Goal: Information Seeking & Learning: Learn about a topic

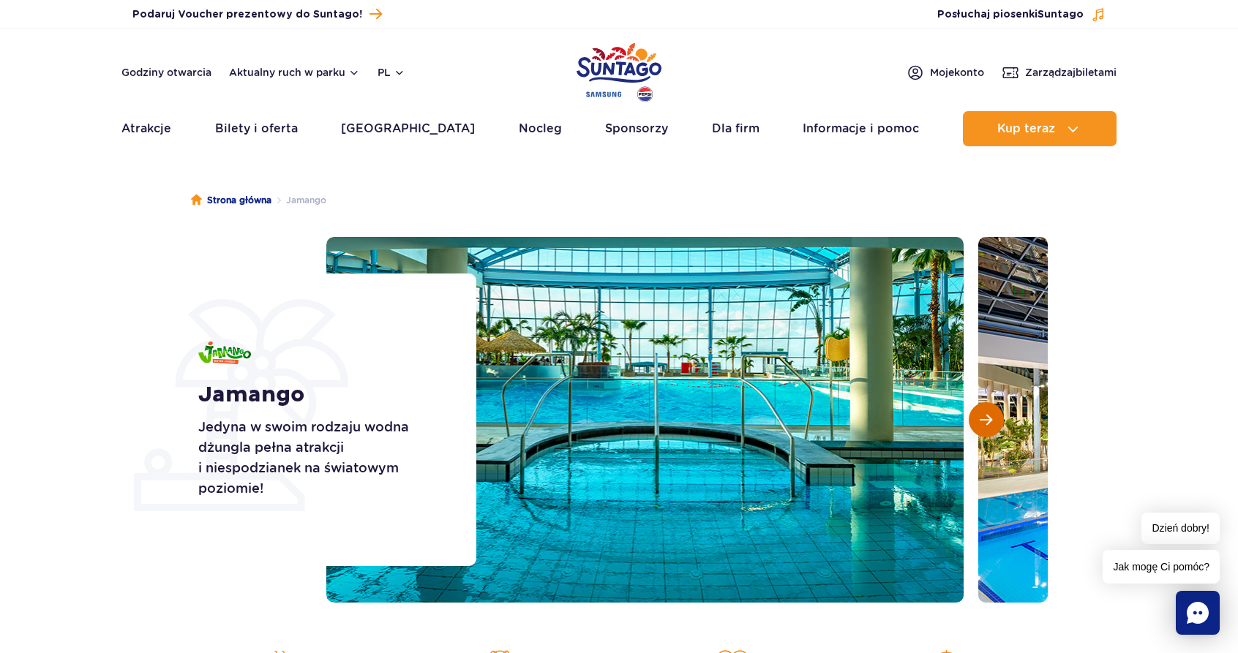
click at [987, 424] on span "Następny slajd" at bounding box center [986, 419] width 12 height 13
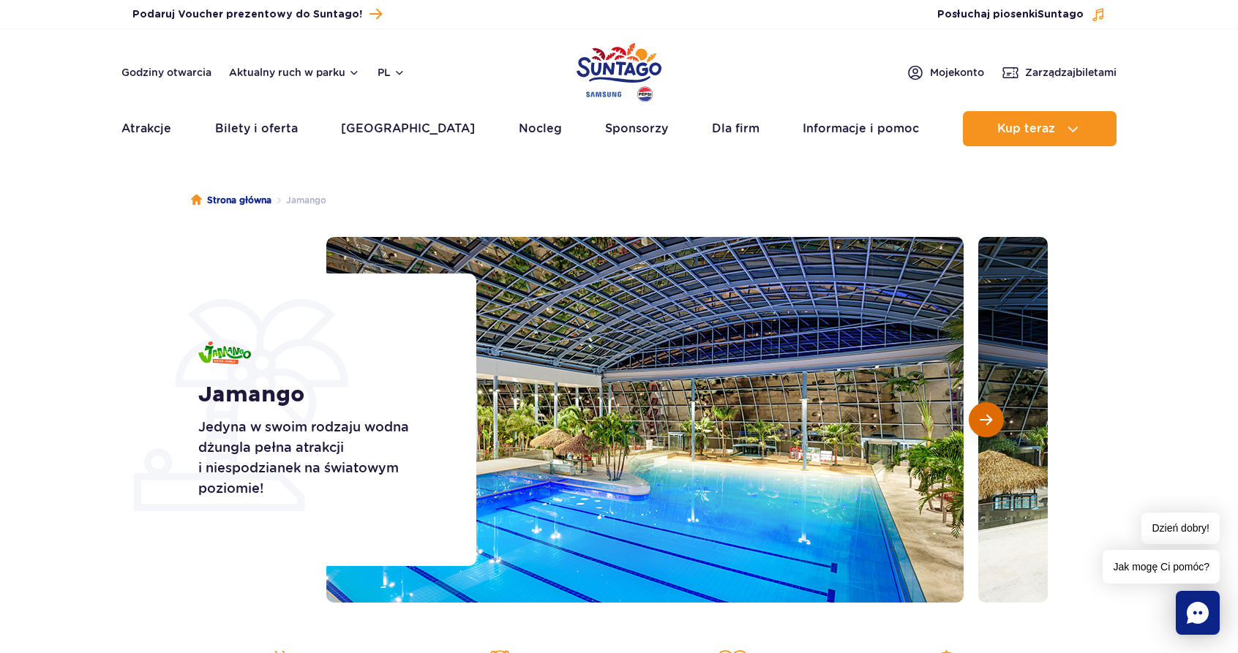
click at [988, 424] on span "Następny slajd" at bounding box center [986, 419] width 12 height 13
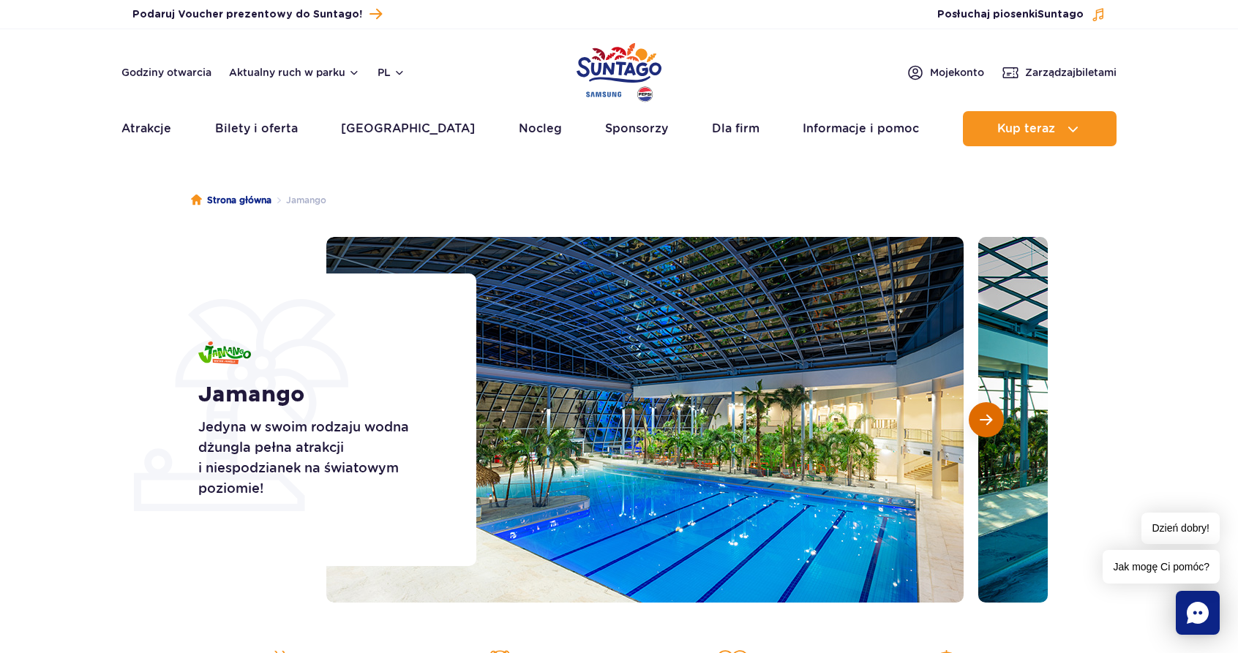
click at [988, 424] on span "Następny slajd" at bounding box center [986, 419] width 12 height 13
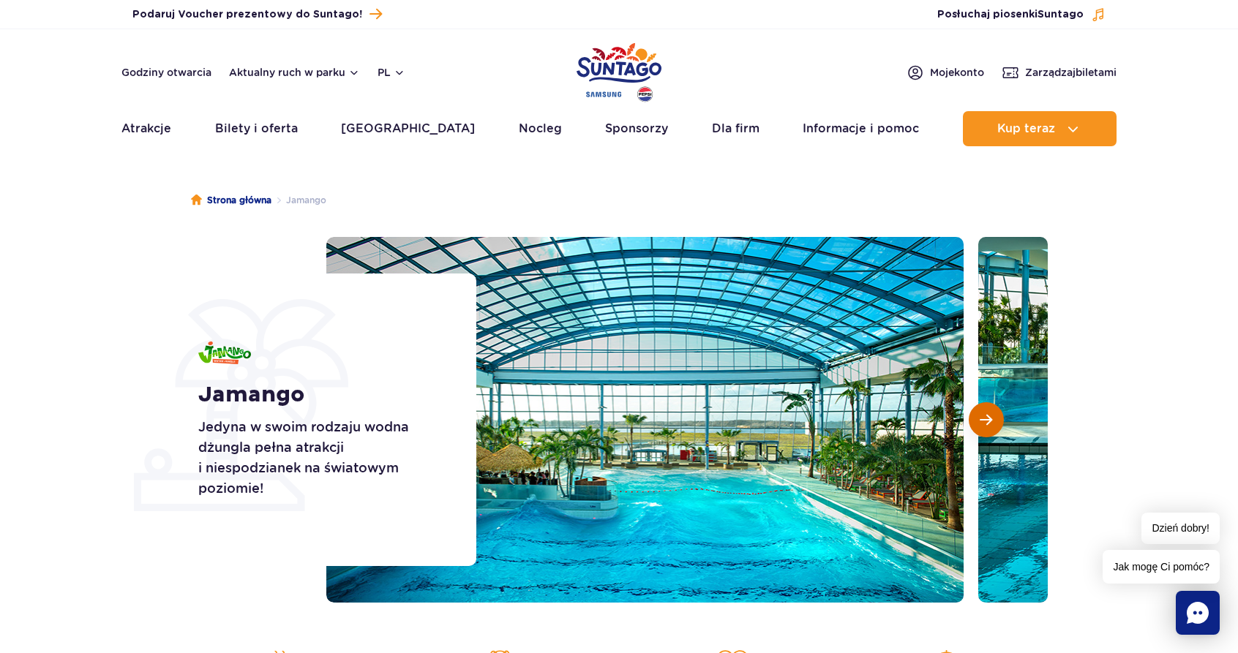
click at [988, 424] on span "Następny slajd" at bounding box center [986, 419] width 12 height 13
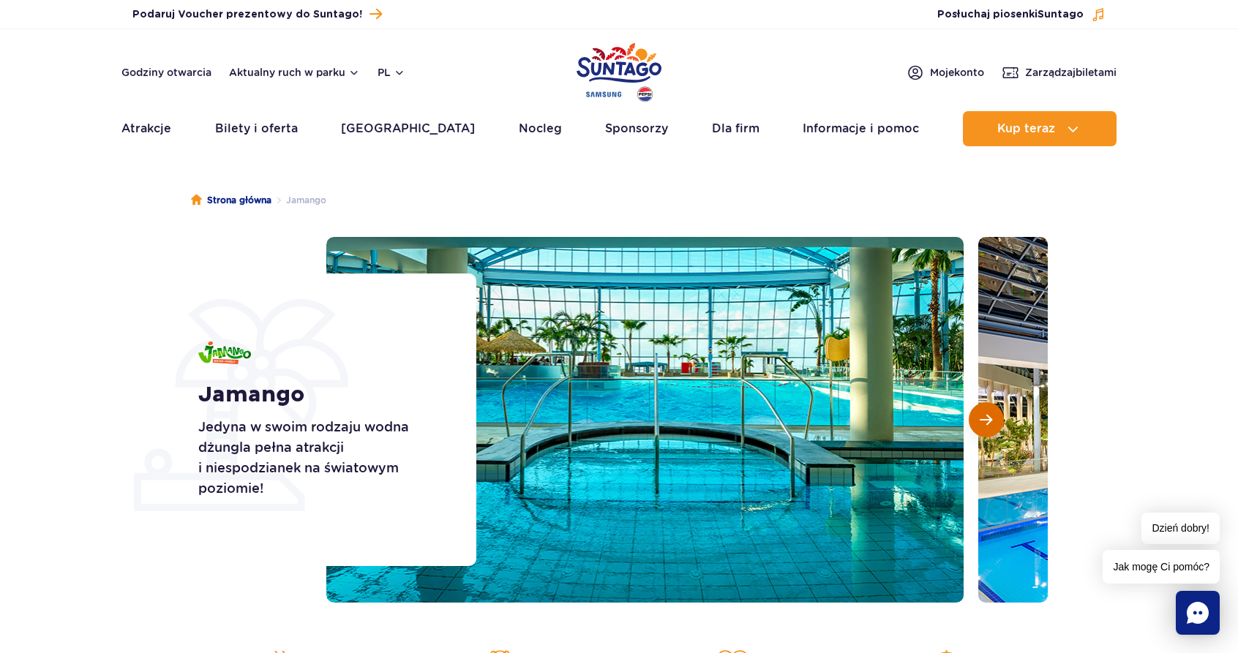
click at [988, 424] on span "Następny slajd" at bounding box center [986, 419] width 12 height 13
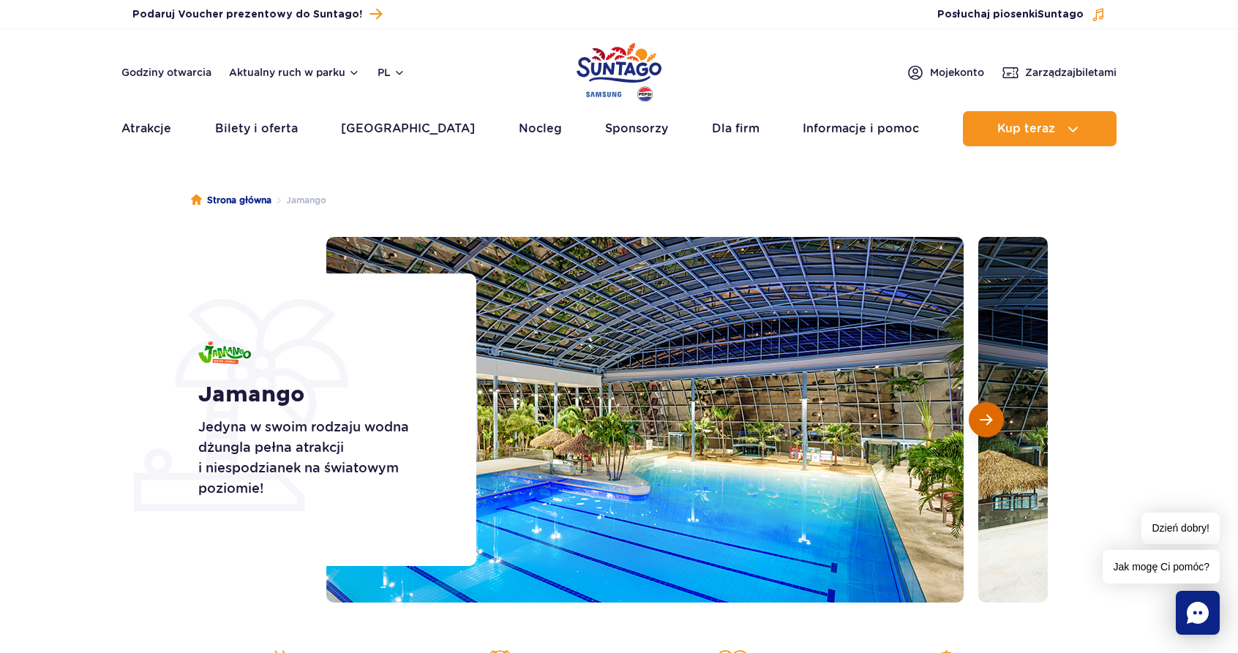
click at [988, 424] on span "Następny slajd" at bounding box center [986, 419] width 12 height 13
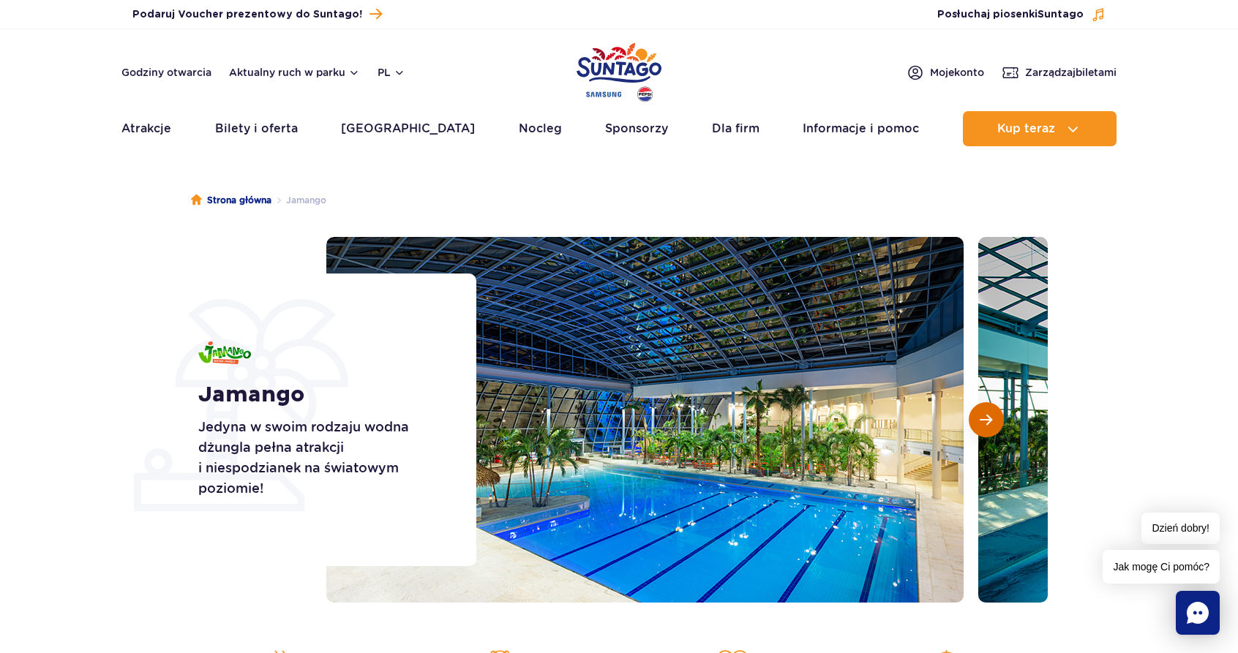
click at [988, 424] on span "Następny slajd" at bounding box center [986, 419] width 12 height 13
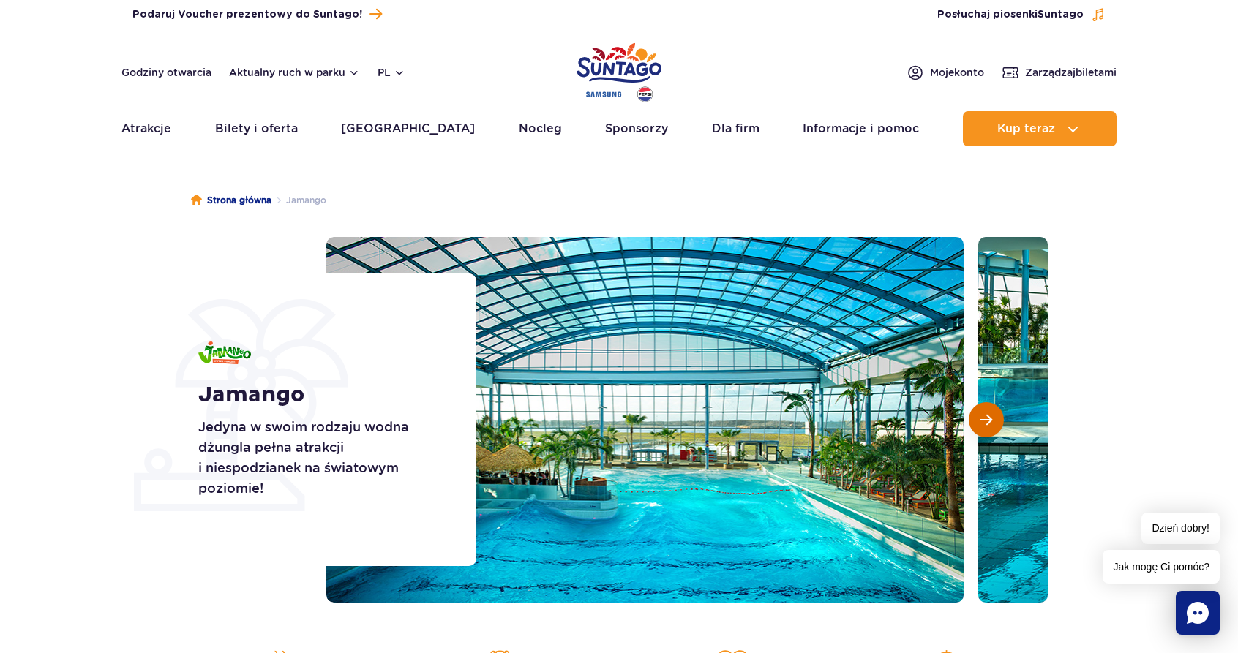
click at [988, 424] on span "Następny slajd" at bounding box center [986, 419] width 12 height 13
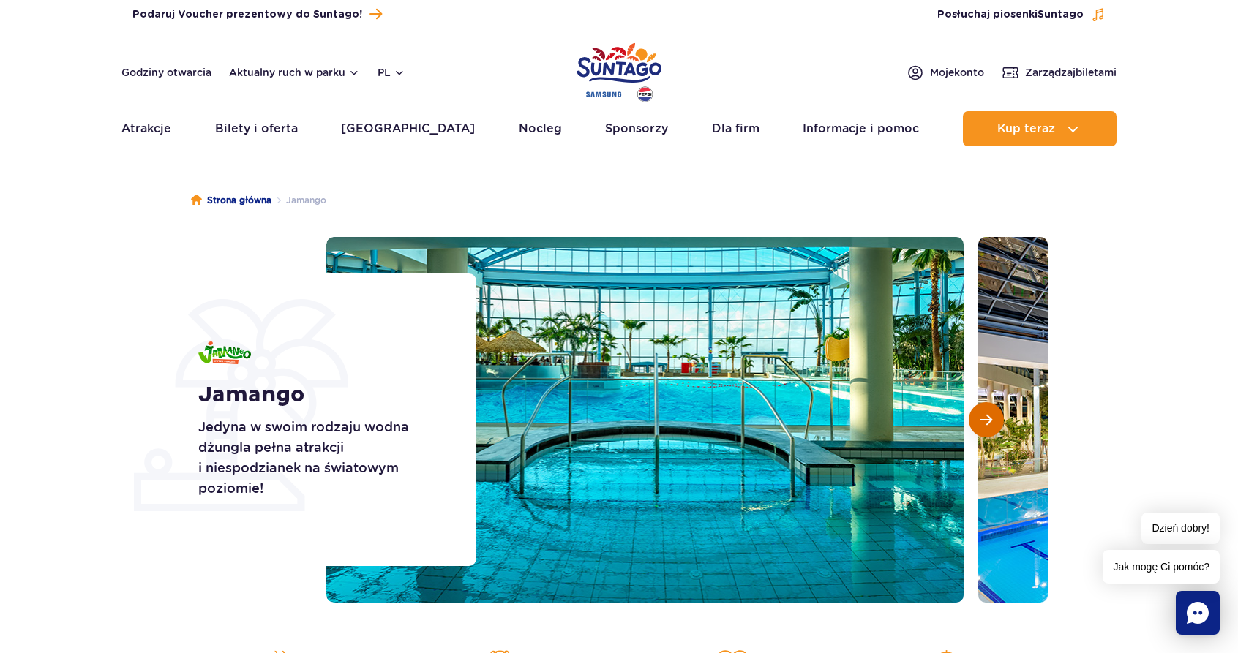
click at [988, 424] on span "Następny slajd" at bounding box center [986, 419] width 12 height 13
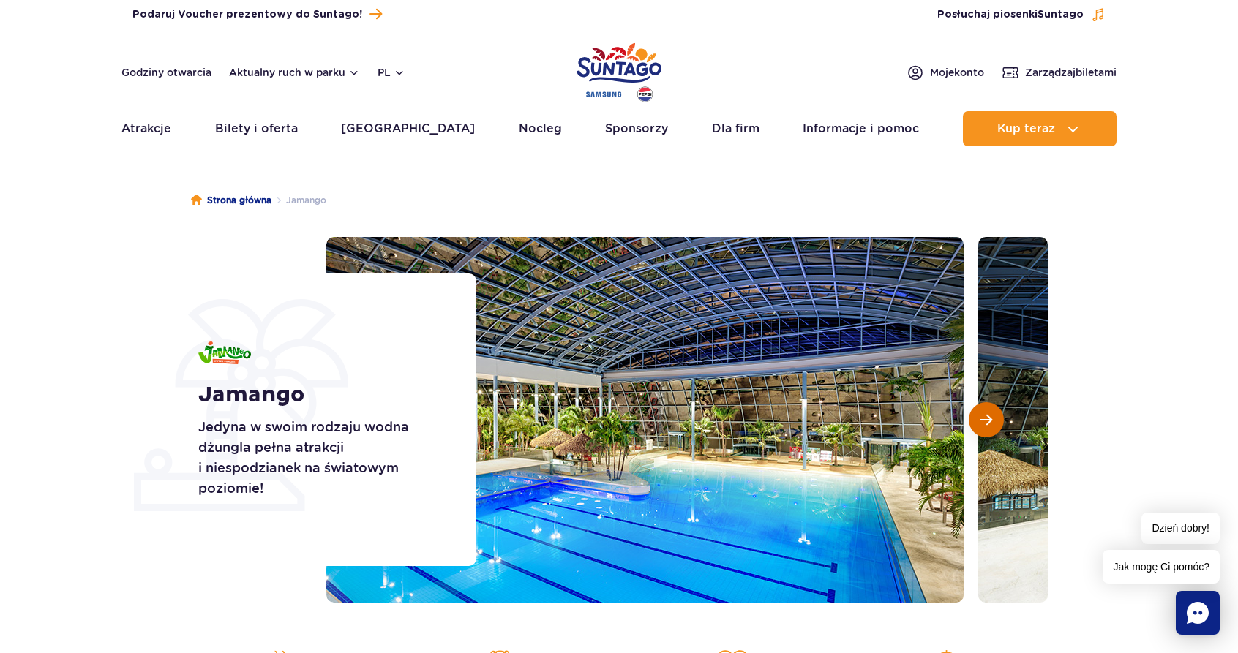
click at [988, 424] on span "Następny slajd" at bounding box center [986, 419] width 12 height 13
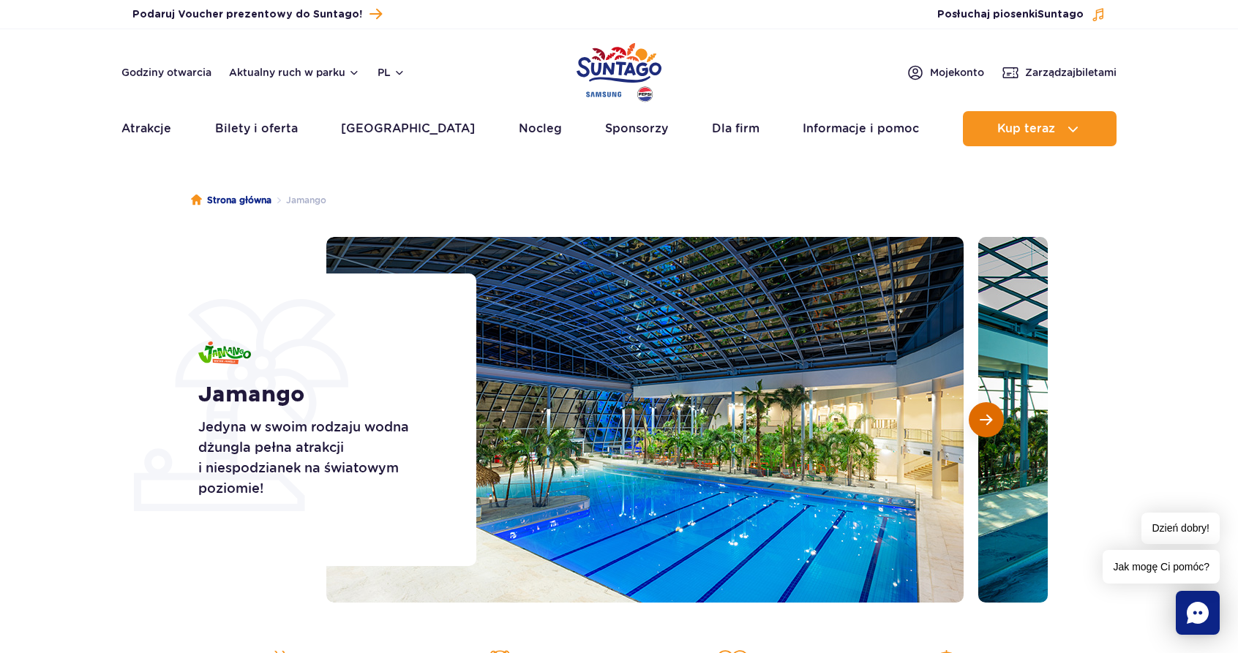
click at [988, 424] on span "Następny slajd" at bounding box center [986, 419] width 12 height 13
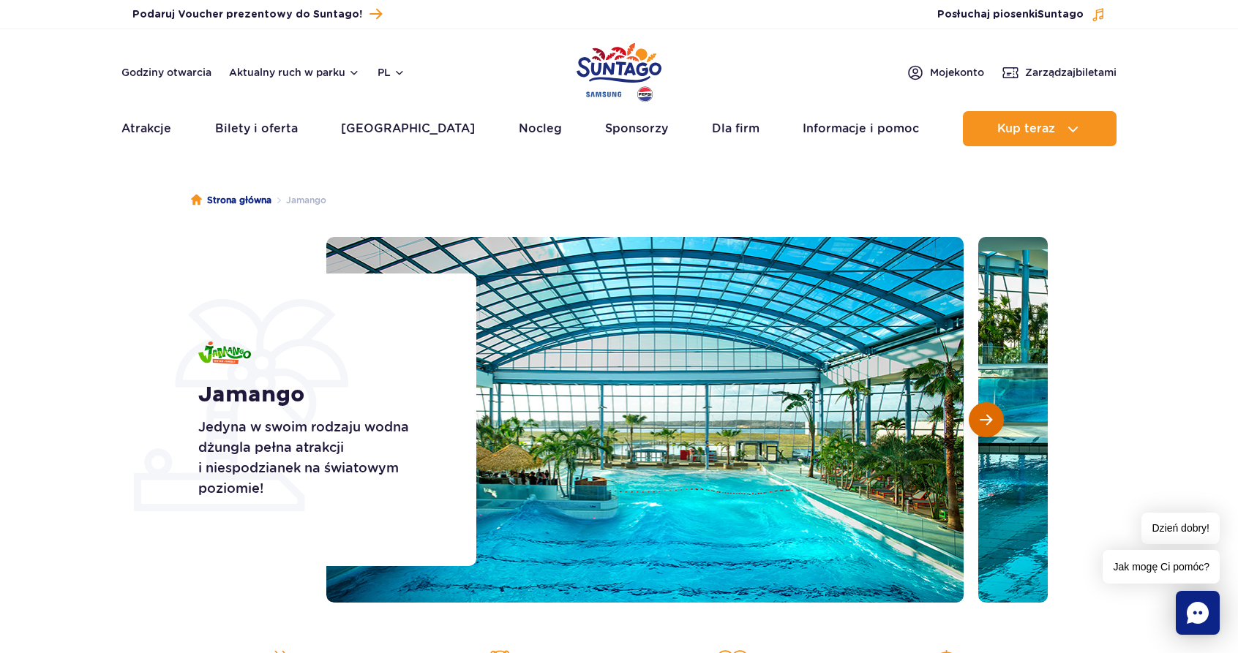
click at [988, 424] on span "Następny slajd" at bounding box center [986, 419] width 12 height 13
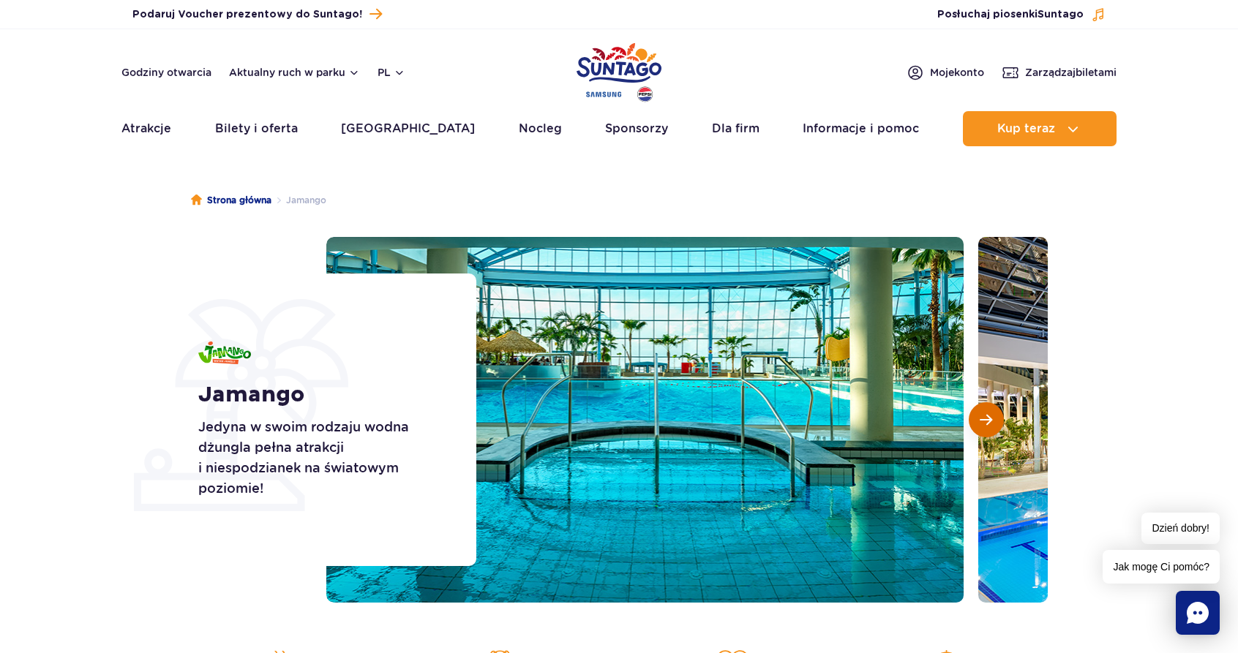
click at [988, 424] on span "Następny slajd" at bounding box center [986, 419] width 12 height 13
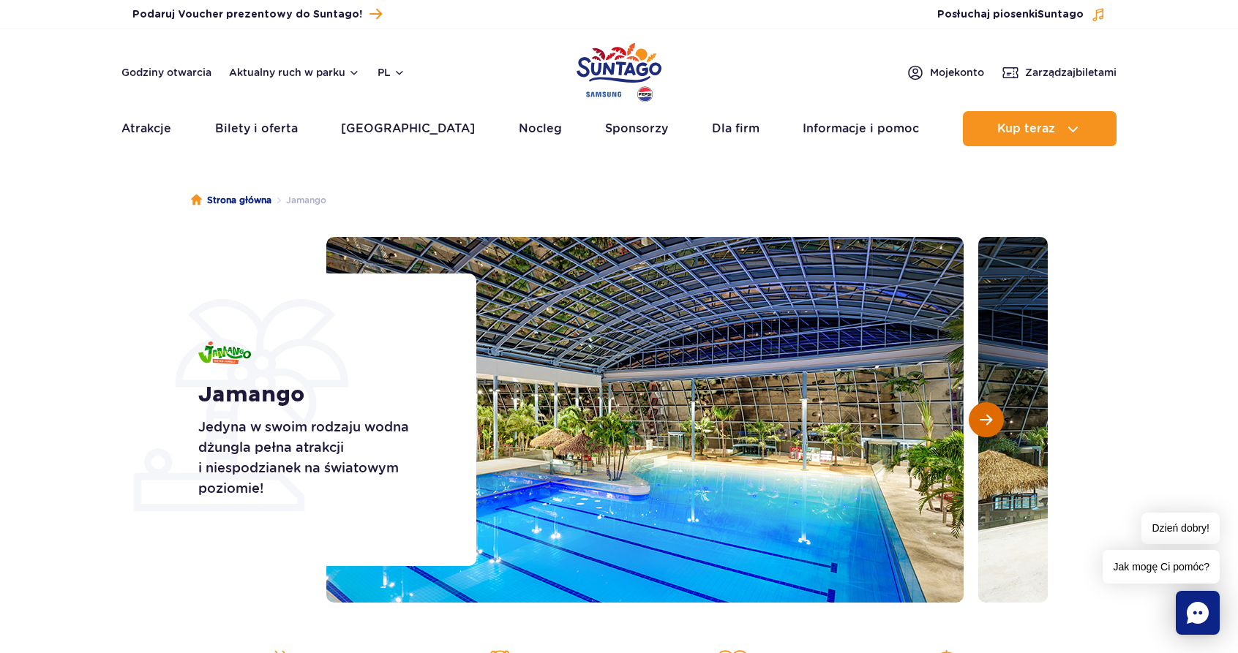
click at [988, 424] on span "Następny slajd" at bounding box center [986, 419] width 12 height 13
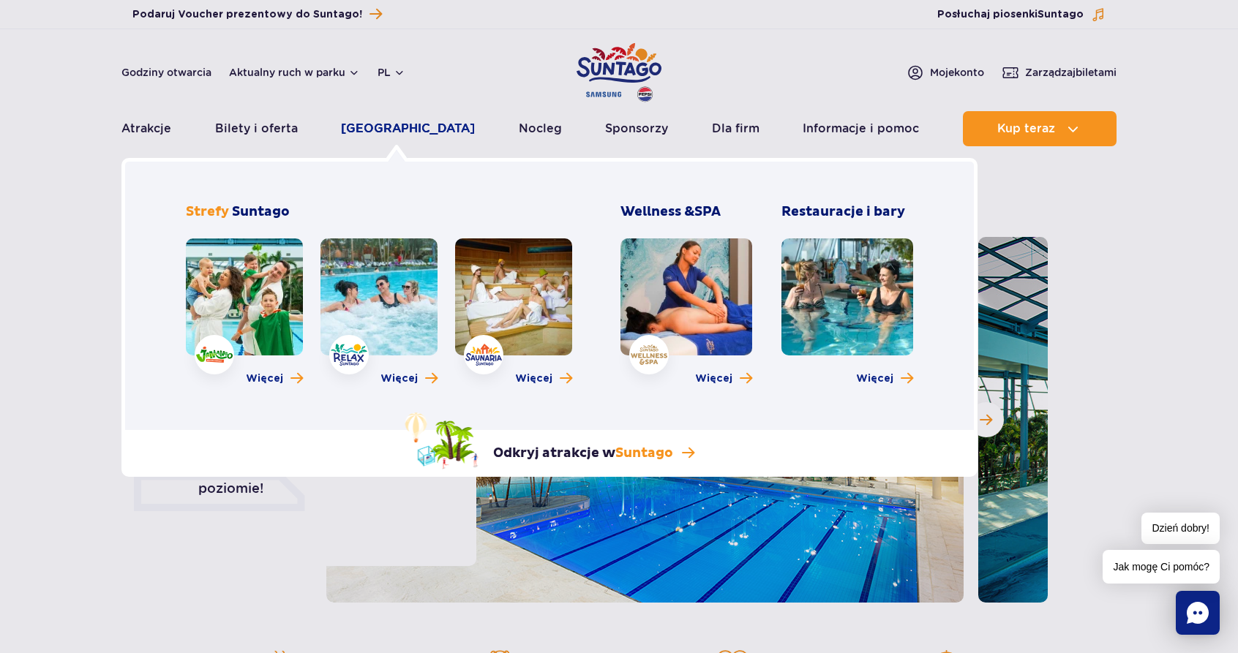
click at [408, 136] on link "[GEOGRAPHIC_DATA]" at bounding box center [408, 128] width 134 height 35
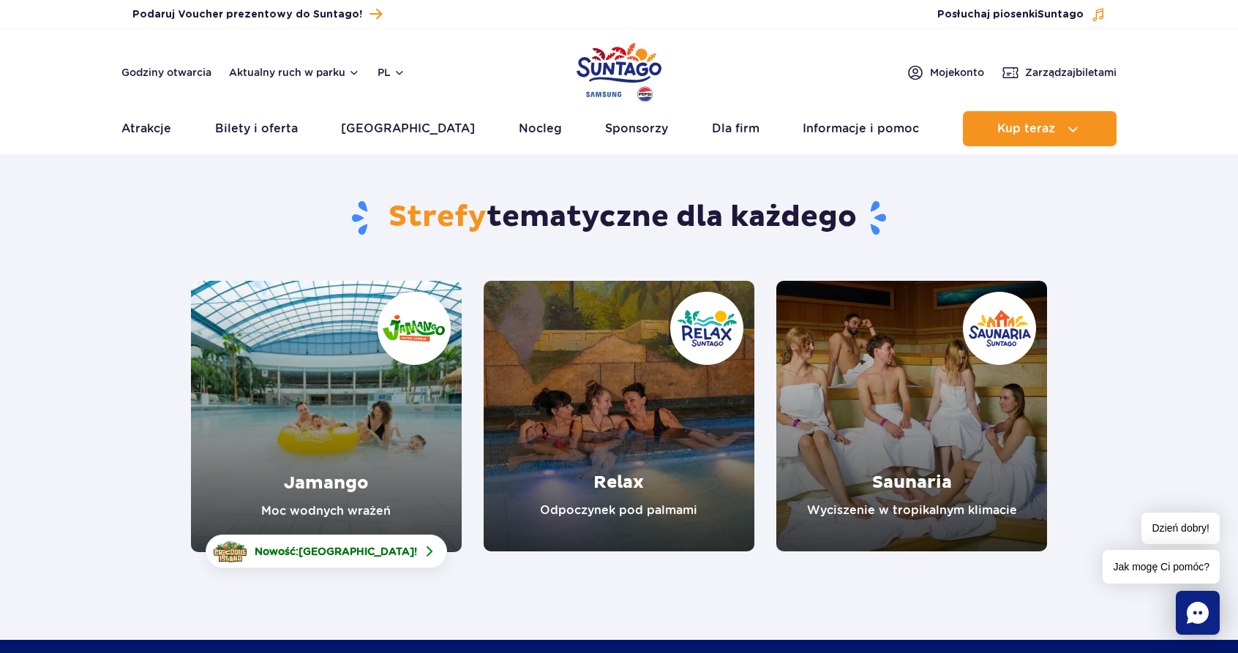
click at [333, 460] on link "Jamango" at bounding box center [326, 416] width 271 height 271
